Goal: Task Accomplishment & Management: Manage account settings

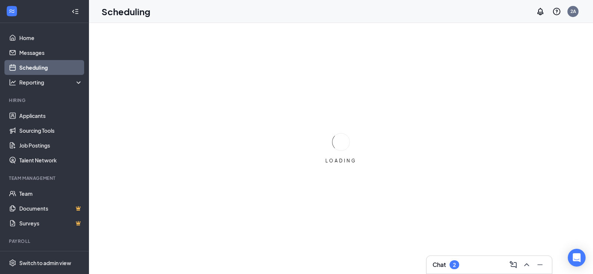
click at [476, 267] on div "Chat 2" at bounding box center [488, 265] width 113 height 12
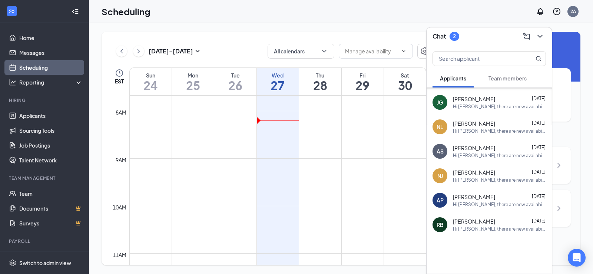
scroll to position [96, 0]
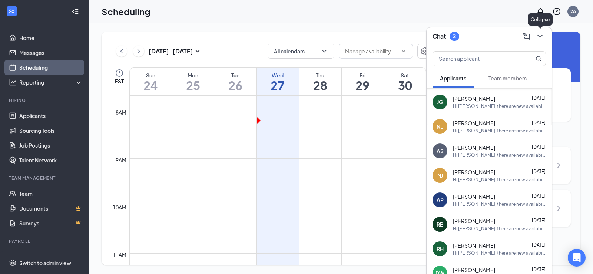
click at [545, 36] on button at bounding box center [540, 36] width 12 height 12
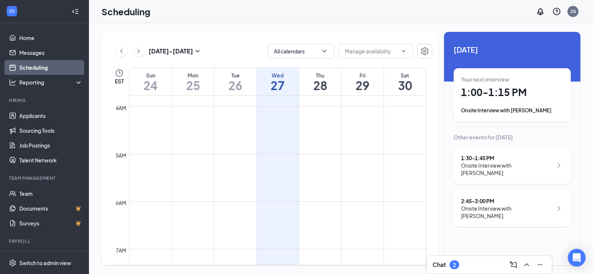
scroll to position [0, 0]
click at [530, 163] on div "Onsite Interview with [PERSON_NAME]" at bounding box center [507, 169] width 92 height 15
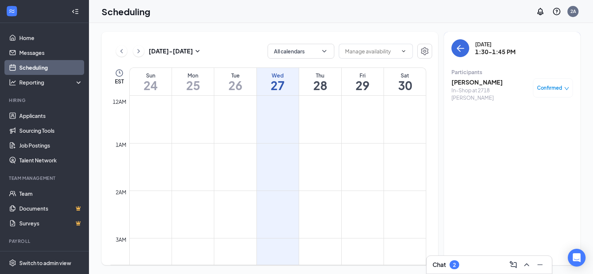
click at [494, 77] on div "[PERSON_NAME] In-Shop at 2718 [PERSON_NAME] Confirmed" at bounding box center [512, 90] width 122 height 28
click at [486, 82] on h3 "[PERSON_NAME]" at bounding box center [490, 82] width 78 height 8
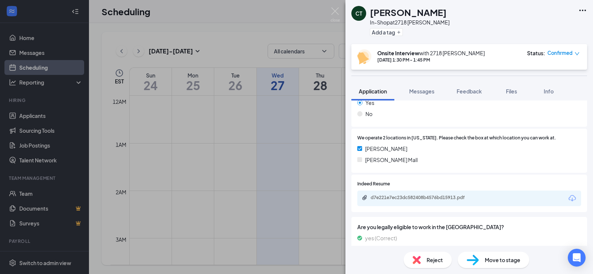
scroll to position [148, 0]
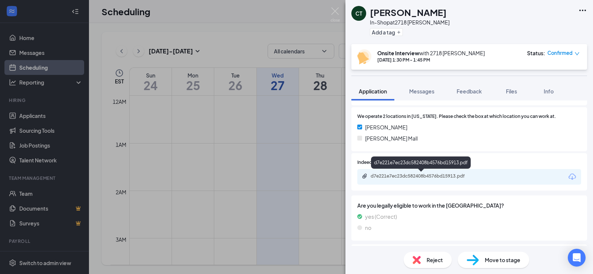
click at [442, 176] on div "d7e221e7ec23dc582408b4576bd15913.pdf" at bounding box center [422, 176] width 104 height 6
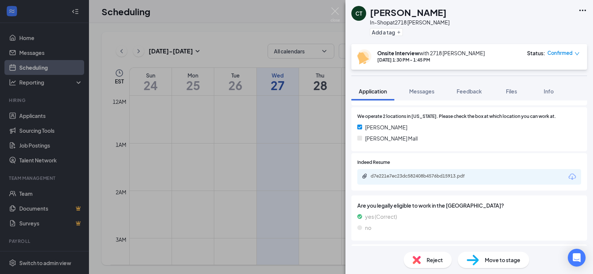
click at [574, 54] on div "Confirmed" at bounding box center [563, 52] width 32 height 7
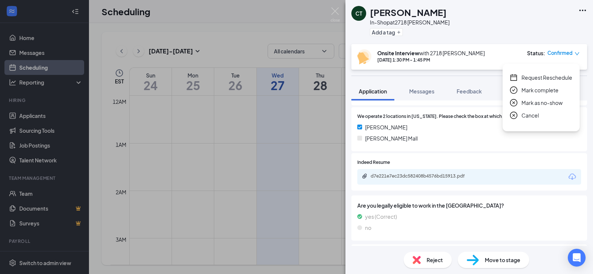
click at [513, 113] on icon "close-circle" at bounding box center [513, 115] width 7 height 7
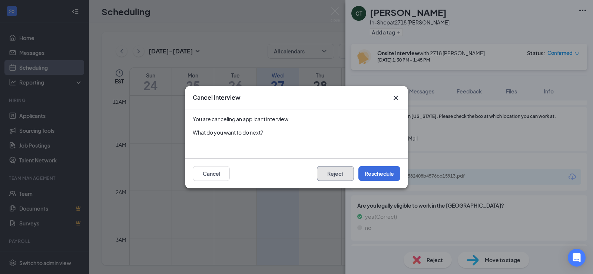
click at [338, 173] on button "Reject" at bounding box center [335, 173] width 37 height 15
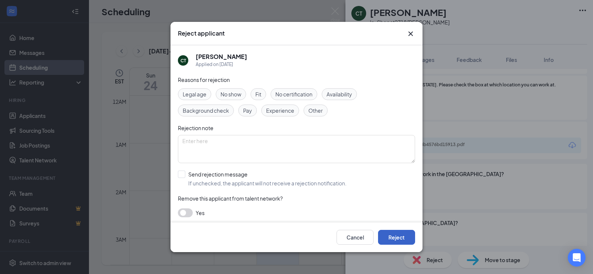
click at [389, 234] on button "Reject" at bounding box center [396, 237] width 37 height 15
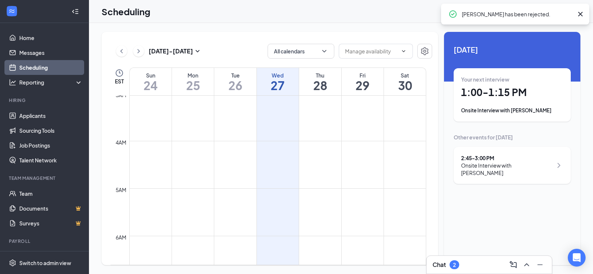
scroll to position [370, 0]
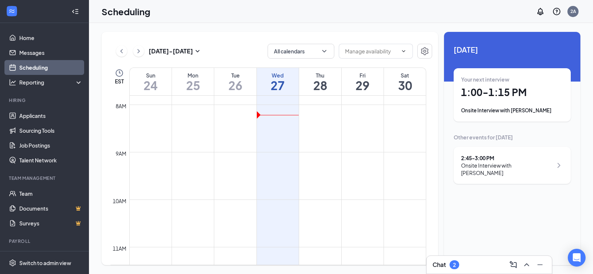
click at [505, 109] on div "Onsite Interview with [PERSON_NAME]" at bounding box center [512, 110] width 102 height 7
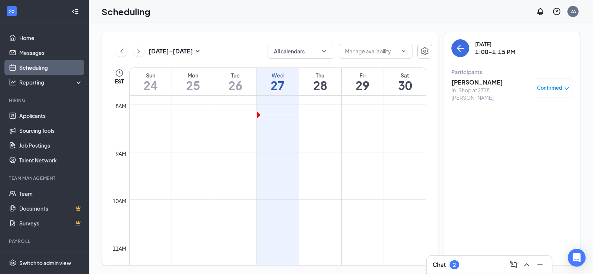
click at [469, 82] on h3 "[PERSON_NAME]" at bounding box center [490, 82] width 78 height 8
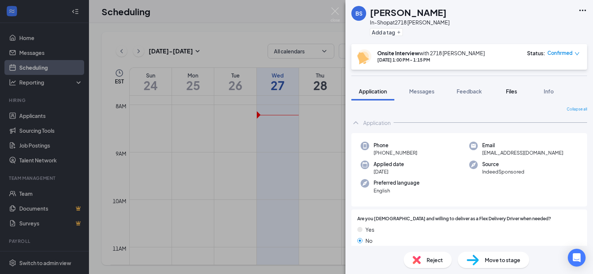
click at [512, 89] on span "Files" at bounding box center [511, 91] width 11 height 7
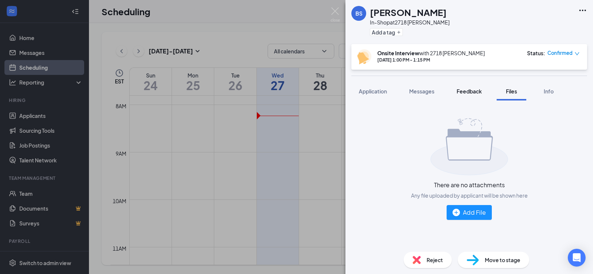
click at [479, 91] on span "Feedback" at bounding box center [468, 91] width 25 height 7
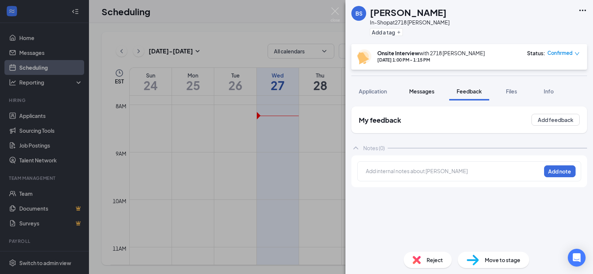
click at [418, 90] on span "Messages" at bounding box center [421, 91] width 25 height 7
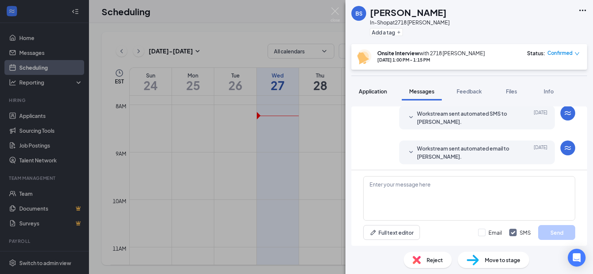
scroll to position [189, 0]
drag, startPoint x: 380, startPoint y: 97, endPoint x: 385, endPoint y: 90, distance: 9.0
click at [381, 93] on button "Application" at bounding box center [372, 91] width 43 height 19
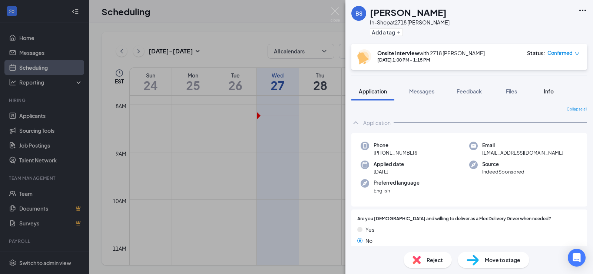
click at [555, 87] on div "Info" at bounding box center [548, 90] width 15 height 7
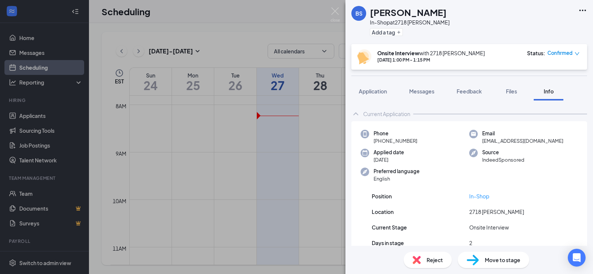
click at [251, 13] on div "BS [PERSON_NAME] In-Shop at 2718 [PERSON_NAME] Add a tag Onsite Interview with …" at bounding box center [296, 137] width 593 height 274
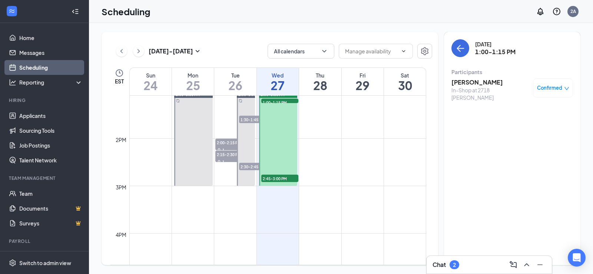
scroll to position [556, 0]
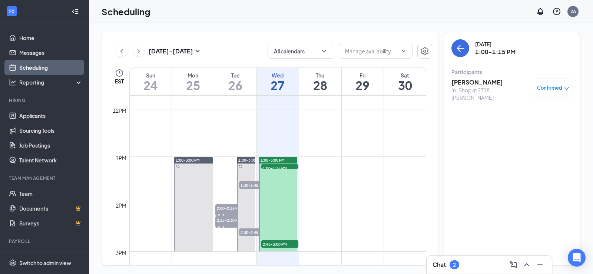
click at [276, 245] on span "2:45-3:00 PM" at bounding box center [279, 243] width 37 height 7
